Goal: Information Seeking & Learning: Check status

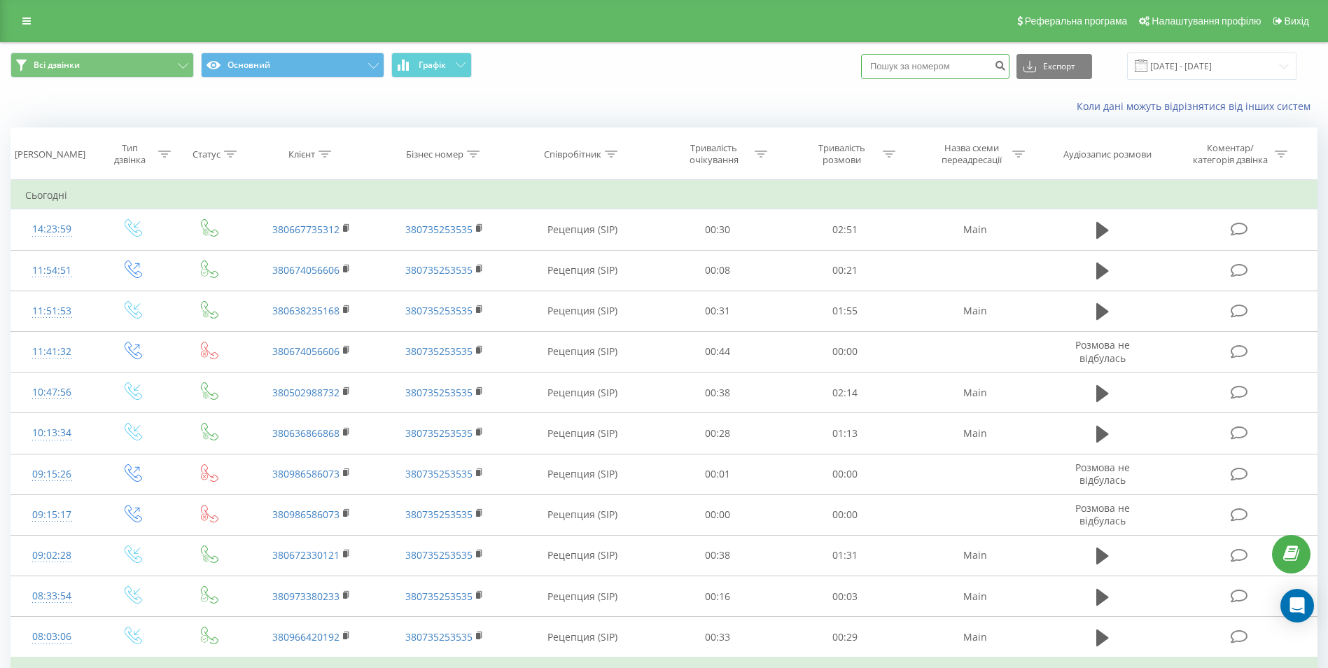
click at [893, 67] on input at bounding box center [935, 66] width 148 height 25
paste input "0681775856"
type input "0681775856"
click at [1006, 64] on icon "submit" at bounding box center [1000, 64] width 12 height 8
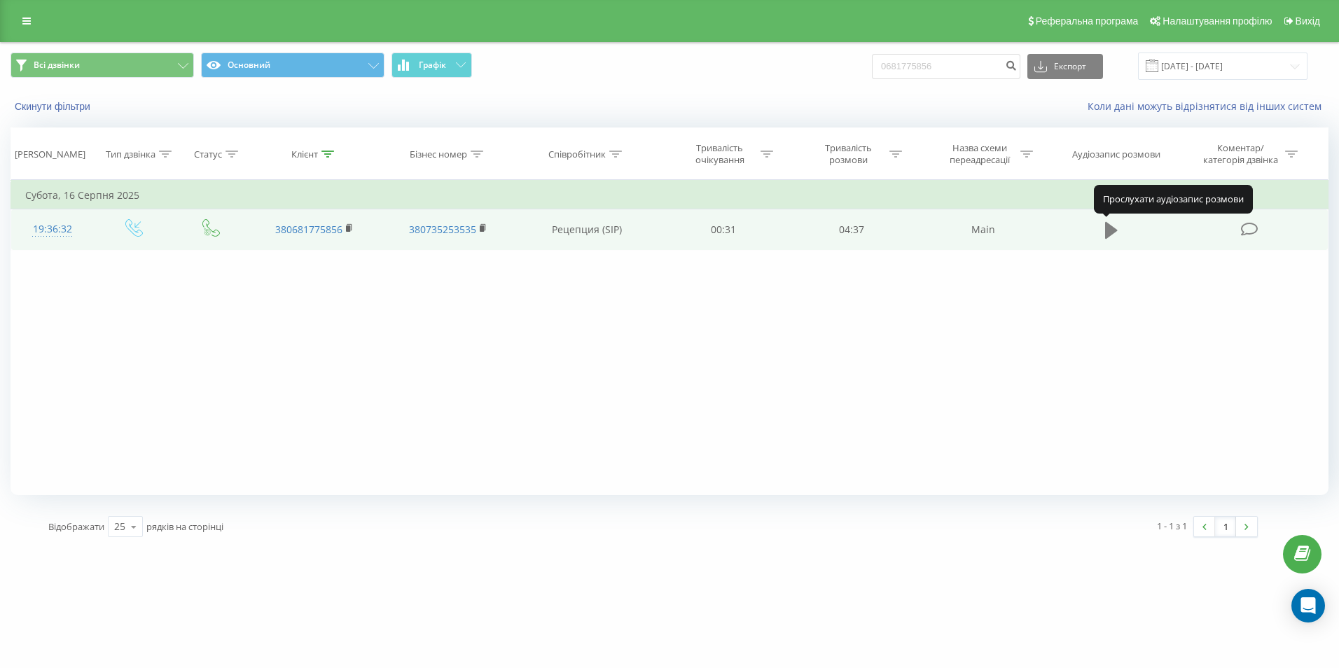
click at [1107, 226] on icon at bounding box center [1111, 230] width 13 height 17
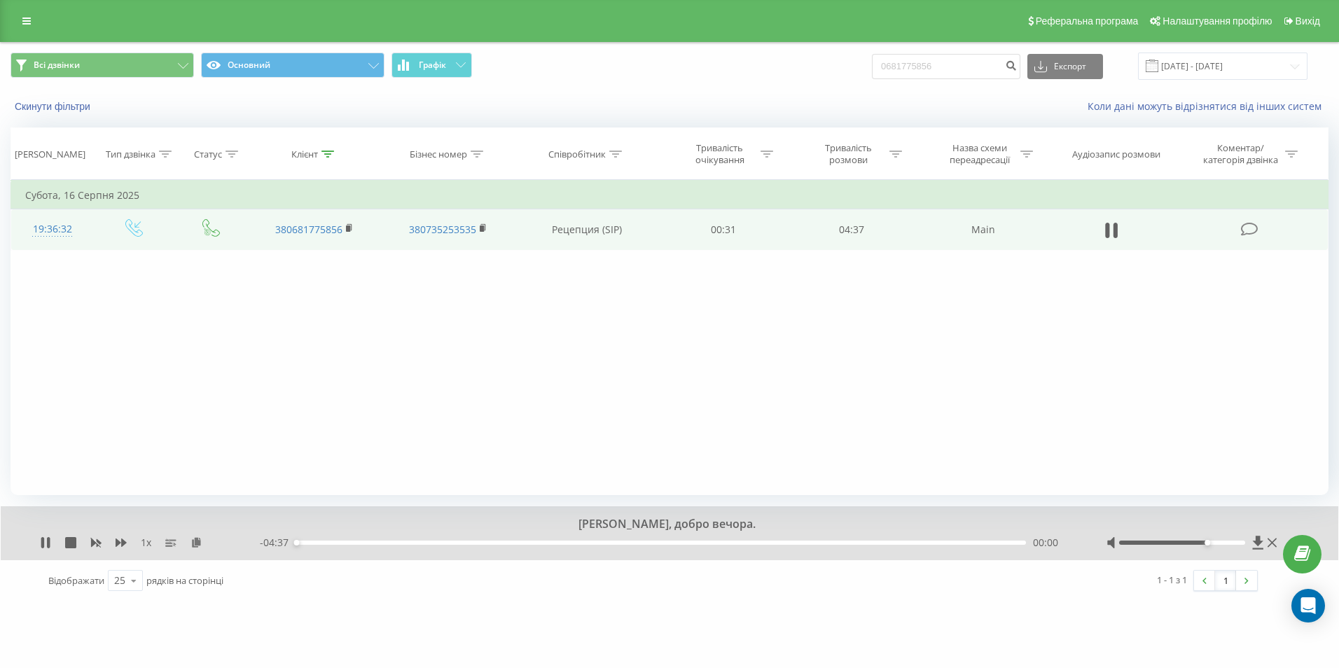
click at [1202, 542] on div at bounding box center [1182, 543] width 126 height 4
click at [1218, 543] on div at bounding box center [1182, 543] width 126 height 4
click at [1239, 541] on div at bounding box center [1182, 543] width 126 height 4
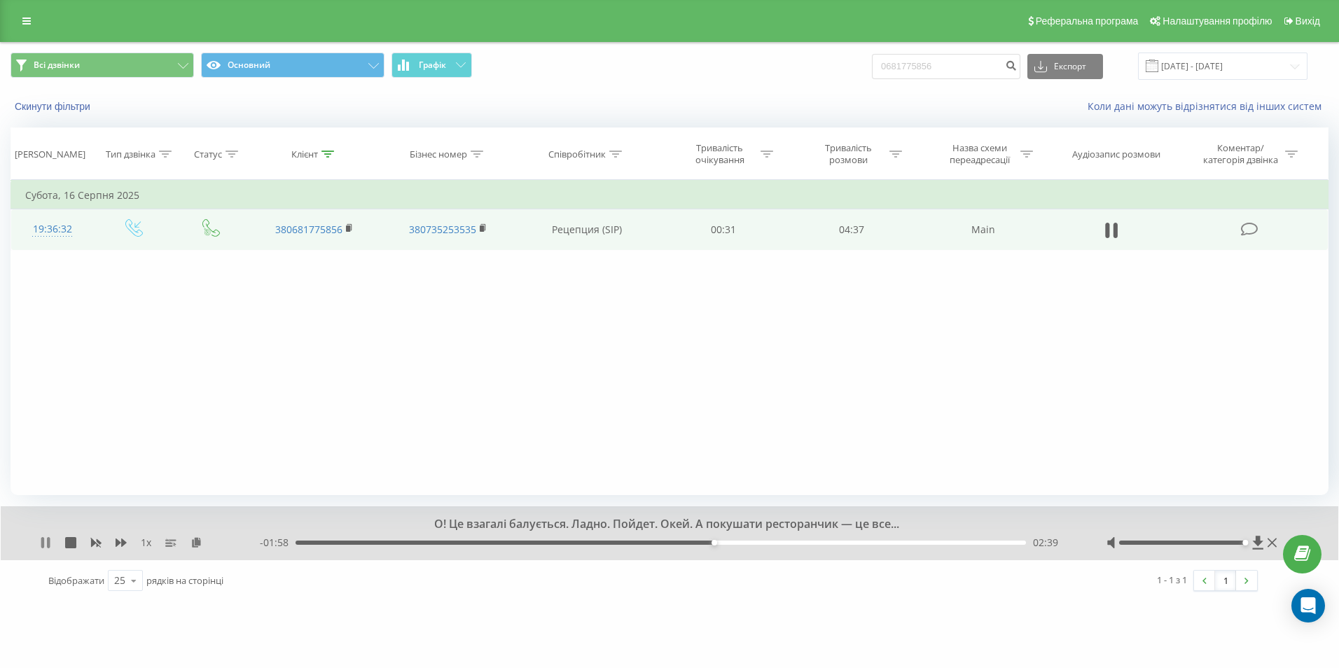
click at [44, 544] on icon at bounding box center [42, 542] width 3 height 11
click at [43, 540] on icon at bounding box center [45, 542] width 8 height 11
click at [42, 539] on icon at bounding box center [42, 542] width 3 height 11
click at [31, 65] on button "Всі дзвінки" at bounding box center [102, 65] width 183 height 25
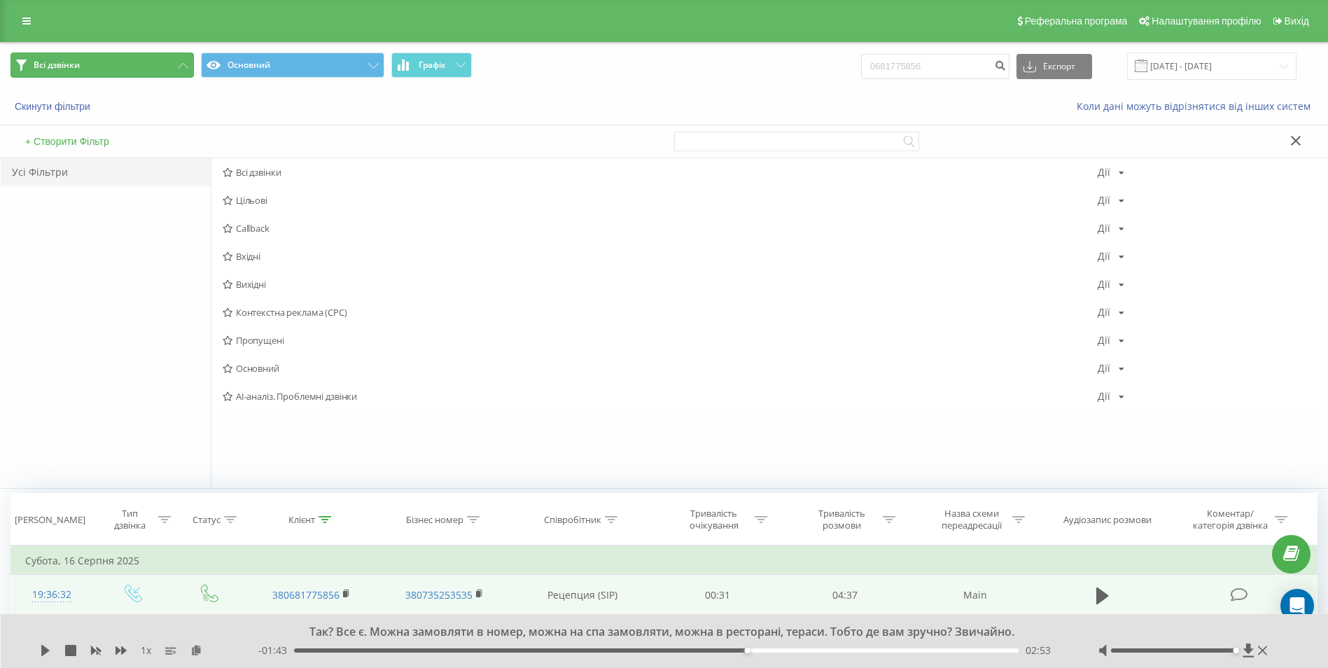
click at [31, 65] on button "Всі дзвінки" at bounding box center [102, 65] width 183 height 25
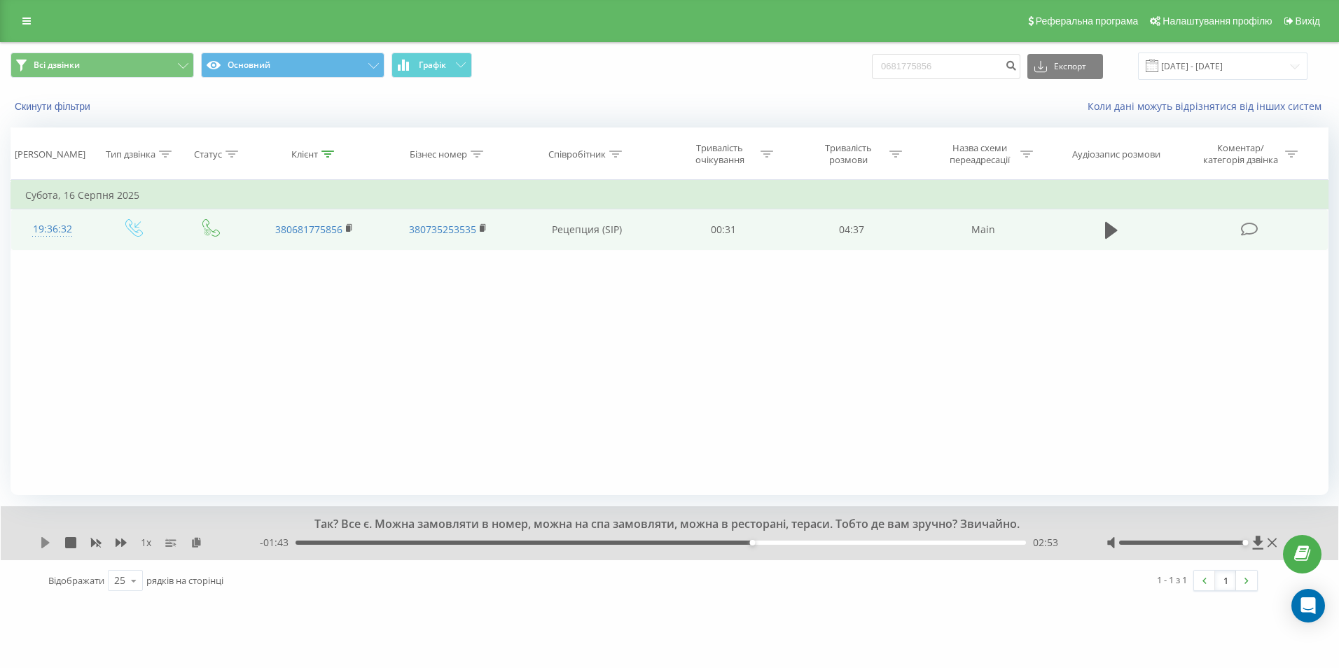
click at [41, 545] on icon at bounding box center [45, 542] width 11 height 11
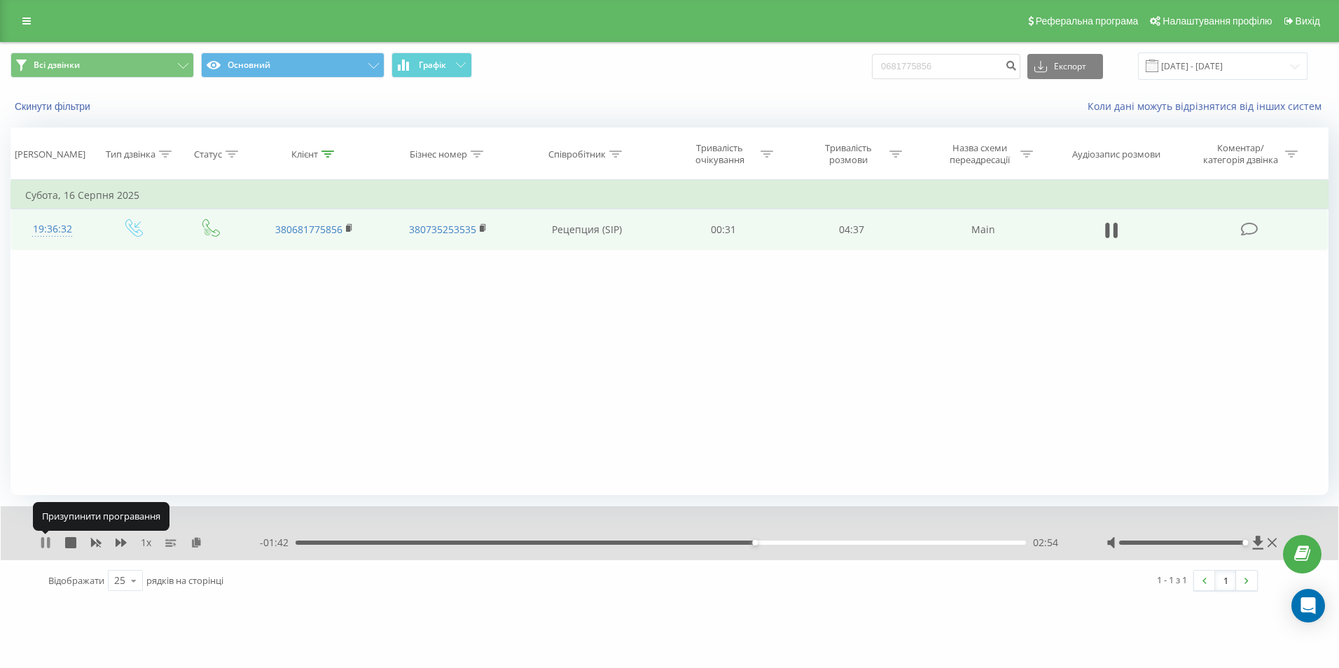
click at [44, 545] on icon at bounding box center [42, 542] width 3 height 11
